Goal: Navigation & Orientation: Find specific page/section

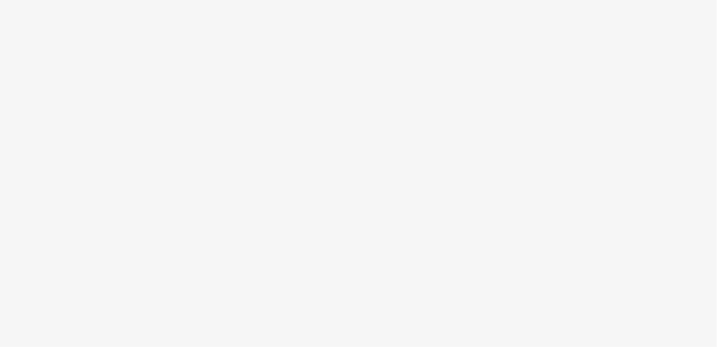
scroll to position [53, 0]
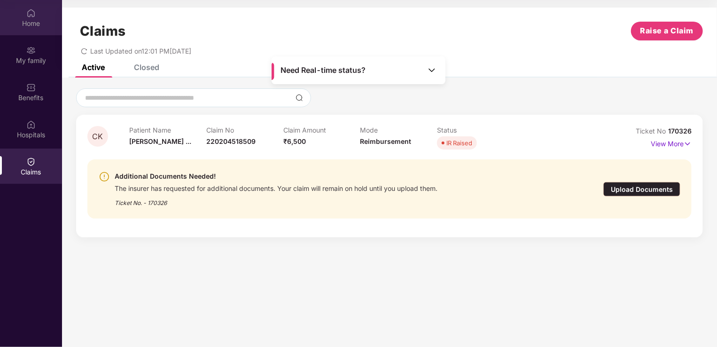
click at [24, 15] on div "Home" at bounding box center [31, 17] width 62 height 35
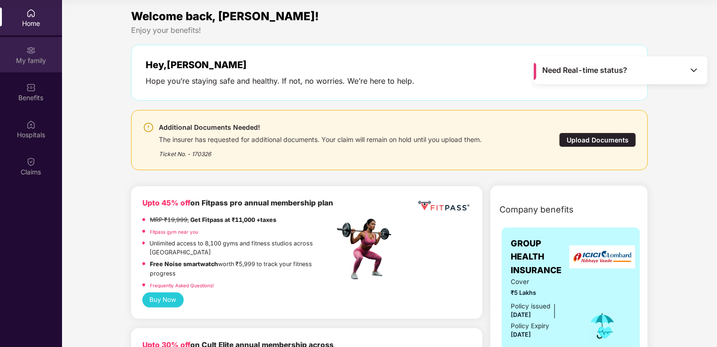
click at [31, 53] on img at bounding box center [30, 50] width 9 height 9
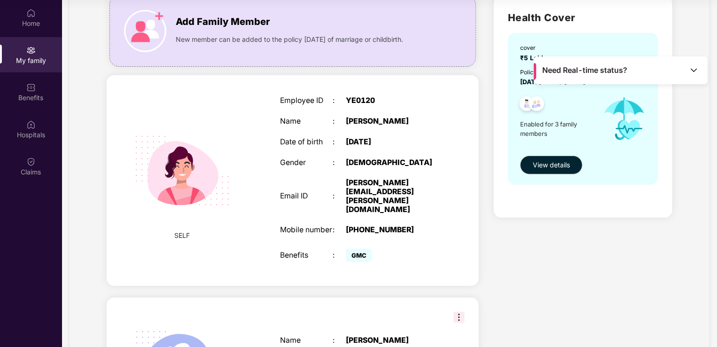
scroll to position [70, 0]
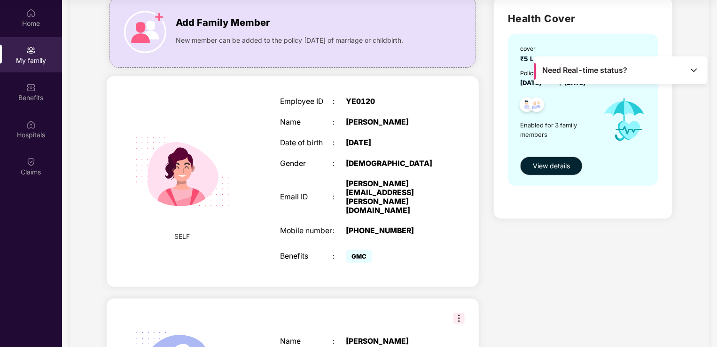
click at [366, 167] on div "[DEMOGRAPHIC_DATA]" at bounding box center [392, 163] width 92 height 9
click at [31, 22] on div "Home" at bounding box center [31, 23] width 62 height 9
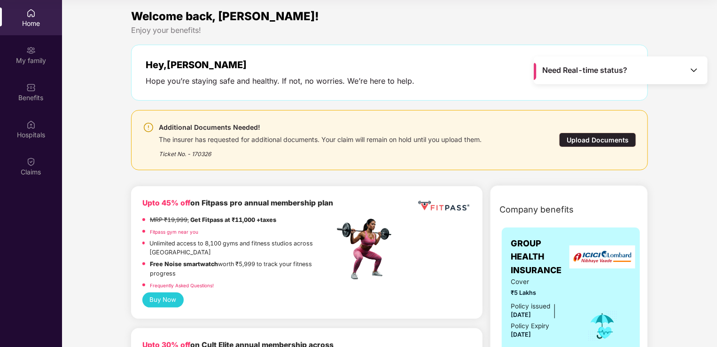
click at [594, 68] on span "Need Real-time status?" at bounding box center [585, 70] width 85 height 10
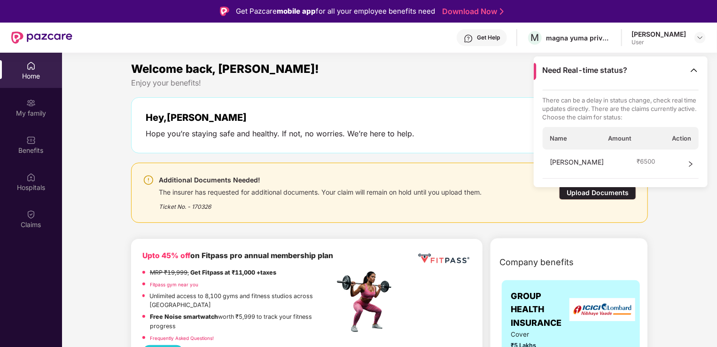
click at [684, 35] on div "[PERSON_NAME]" at bounding box center [659, 34] width 55 height 9
click at [700, 37] on img at bounding box center [701, 38] width 8 height 8
click at [637, 87] on div "[PERSON_NAME]" at bounding box center [648, 85] width 55 height 9
click at [30, 106] on img at bounding box center [30, 102] width 9 height 9
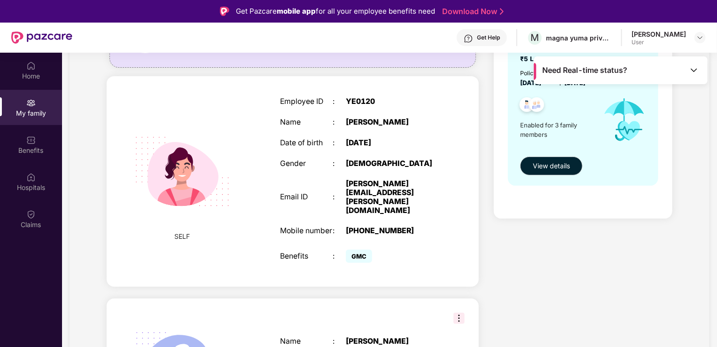
scroll to position [123, 0]
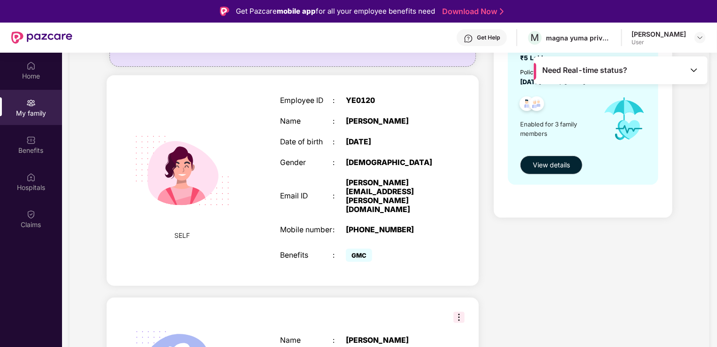
click at [307, 200] on div "Employee ID : YE0120 Name : [PERSON_NAME] Date of birth : [DEMOGRAPHIC_DATA] Ge…" at bounding box center [359, 181] width 177 height 192
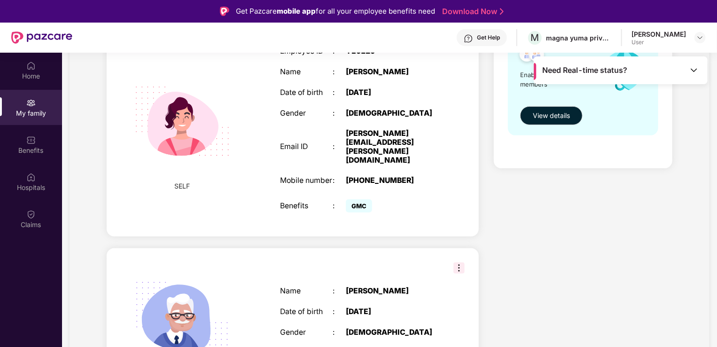
scroll to position [0, 0]
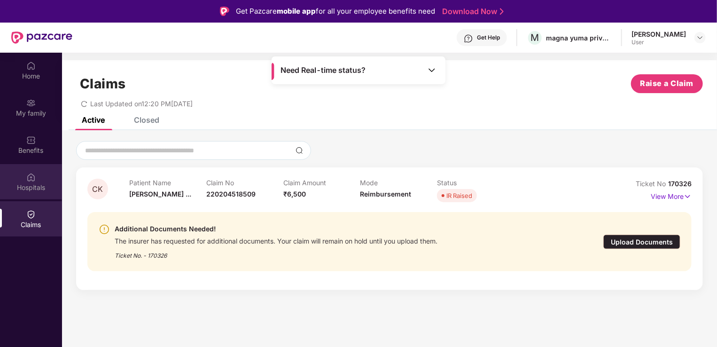
click at [34, 184] on div "Hospitals" at bounding box center [31, 187] width 62 height 9
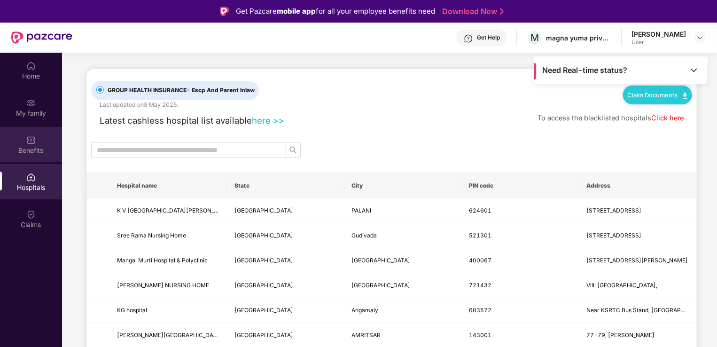
click at [31, 151] on div "Benefits" at bounding box center [31, 150] width 62 height 9
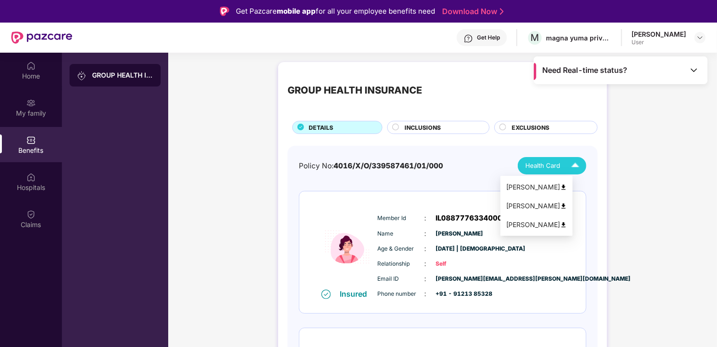
click at [553, 165] on span "Health Card" at bounding box center [543, 166] width 35 height 10
click at [567, 188] on img at bounding box center [563, 187] width 7 height 7
click at [567, 186] on img at bounding box center [563, 187] width 7 height 7
